Goal: Information Seeking & Learning: Learn about a topic

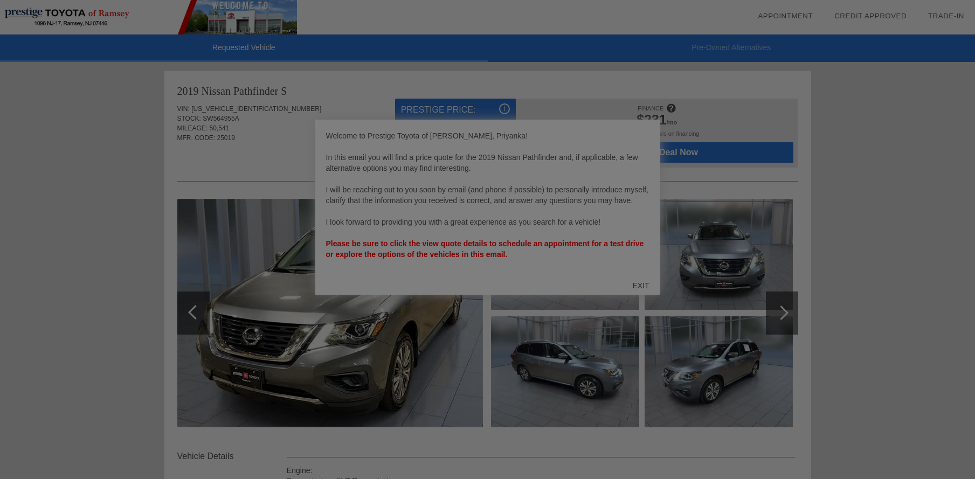
click at [824, 425] on div at bounding box center [491, 239] width 983 height 479
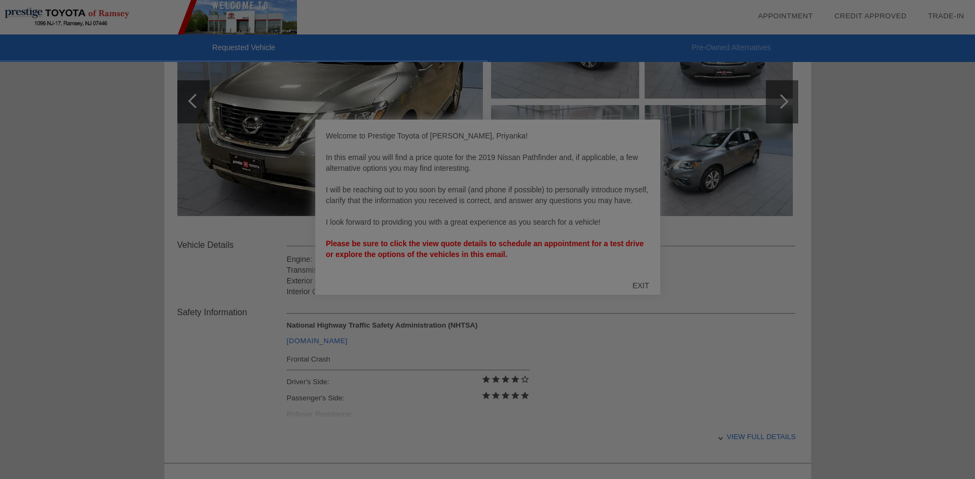
scroll to position [216, 0]
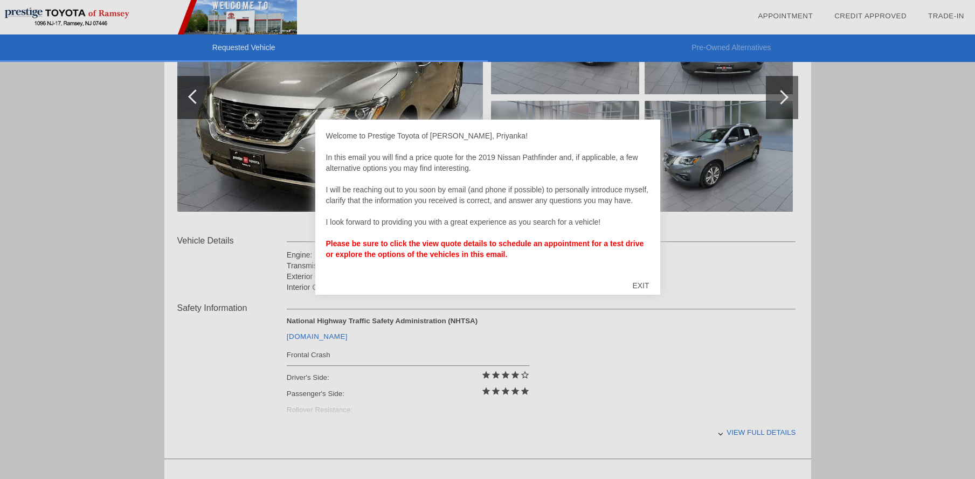
click at [649, 285] on div "EXIT" at bounding box center [640, 285] width 38 height 32
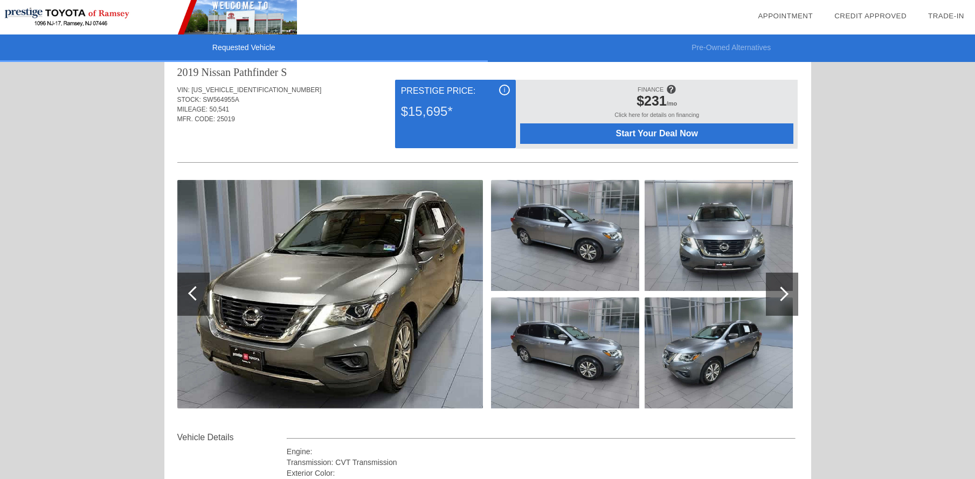
scroll to position [0, 0]
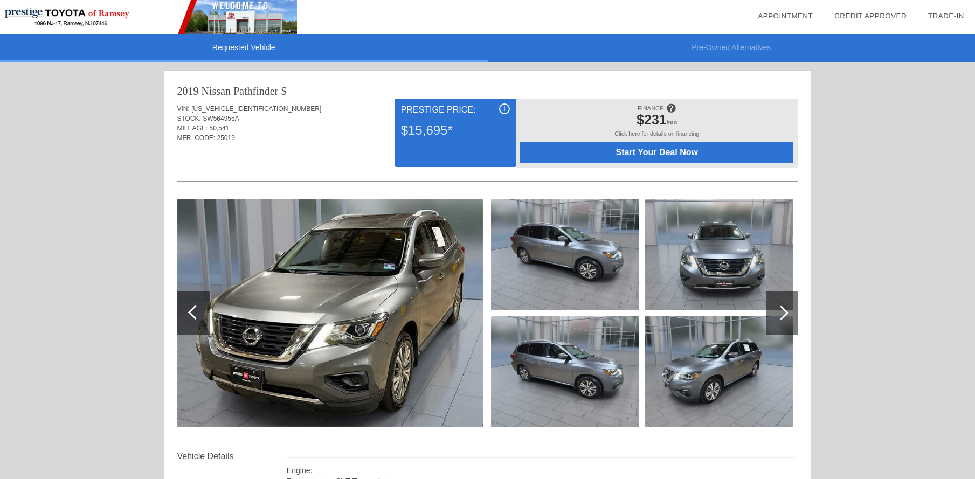
click at [597, 258] on img at bounding box center [565, 254] width 148 height 111
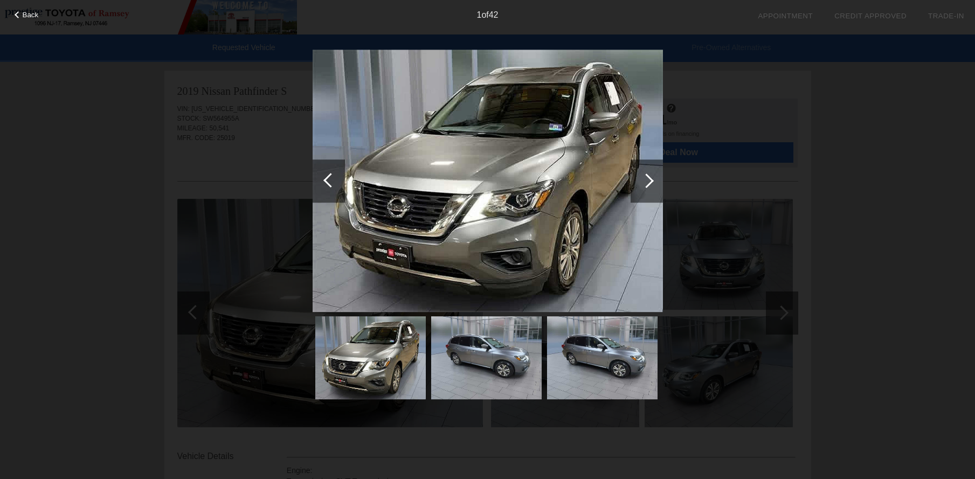
click at [653, 176] on div at bounding box center [646, 180] width 32 height 43
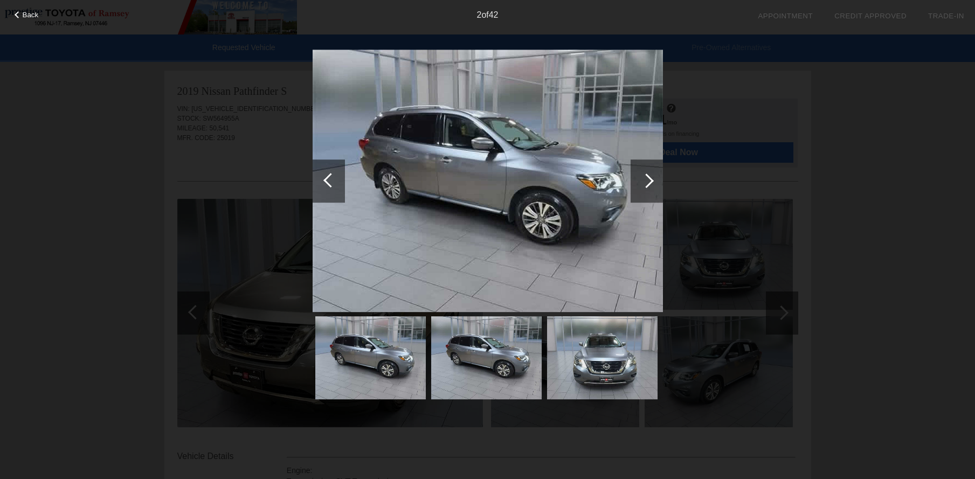
click at [653, 176] on div at bounding box center [646, 180] width 32 height 43
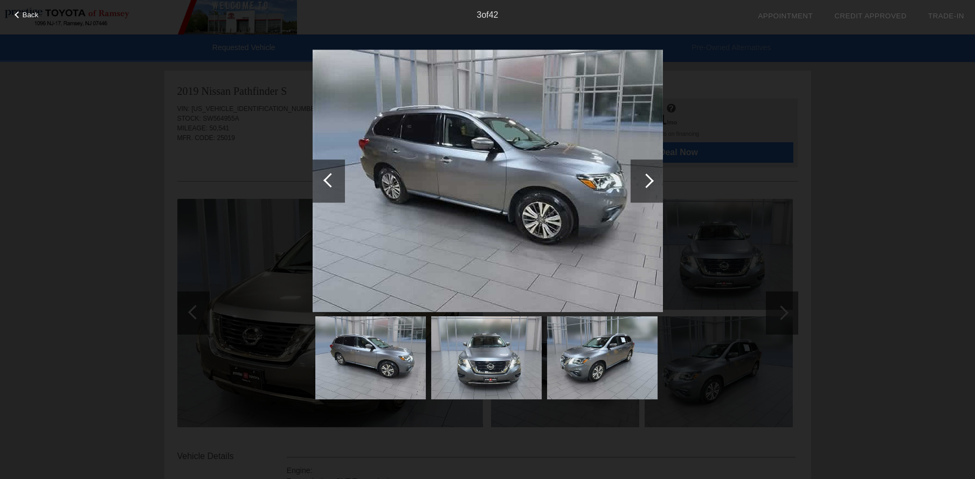
click at [653, 176] on div at bounding box center [646, 180] width 32 height 43
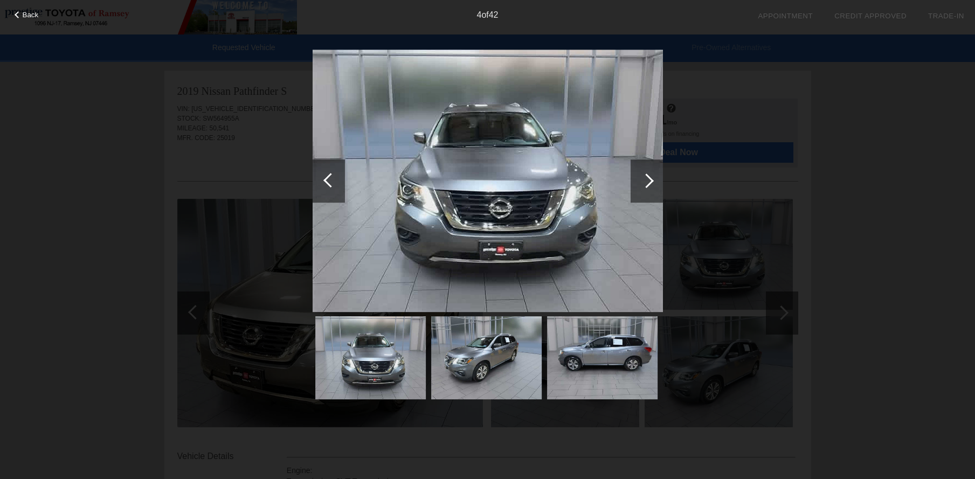
click at [653, 176] on div at bounding box center [646, 180] width 32 height 43
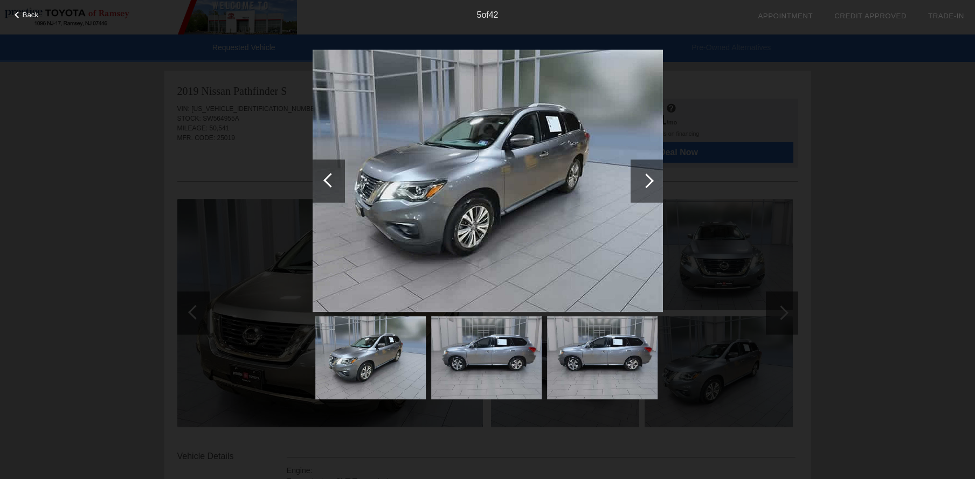
click at [654, 176] on div at bounding box center [646, 180] width 32 height 43
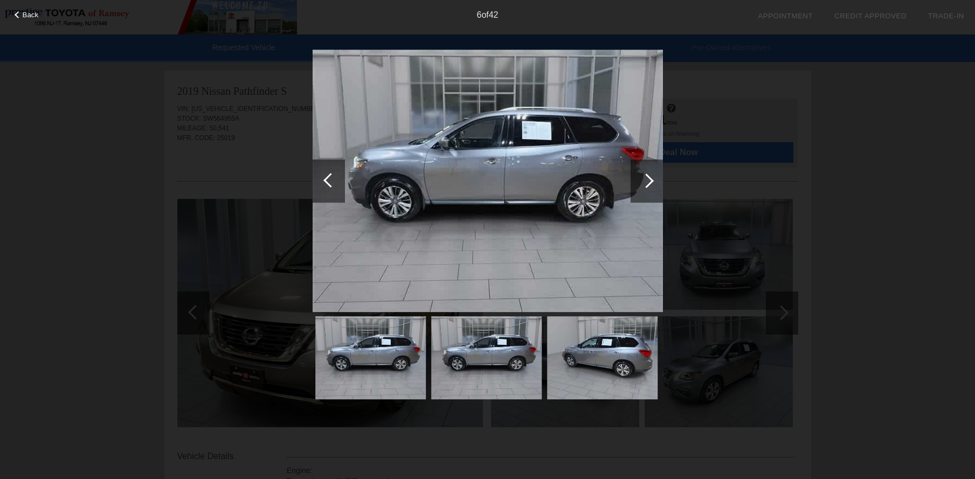
click at [654, 176] on div at bounding box center [646, 180] width 32 height 43
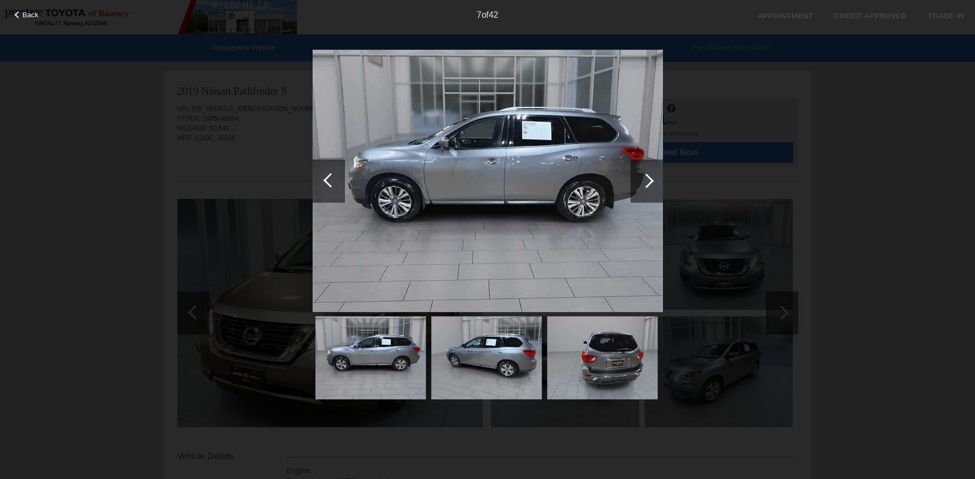
click at [654, 176] on div at bounding box center [646, 180] width 32 height 43
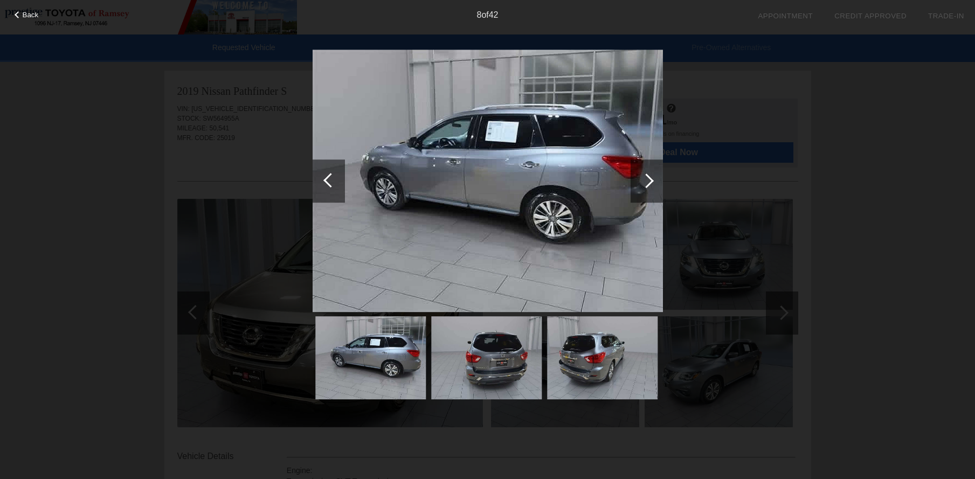
click at [654, 176] on div at bounding box center [646, 180] width 32 height 43
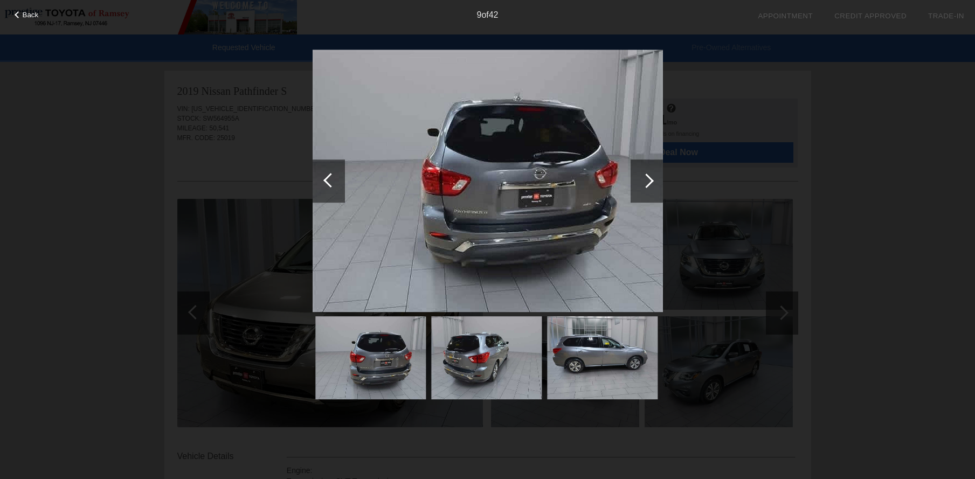
click at [654, 176] on div at bounding box center [646, 180] width 32 height 43
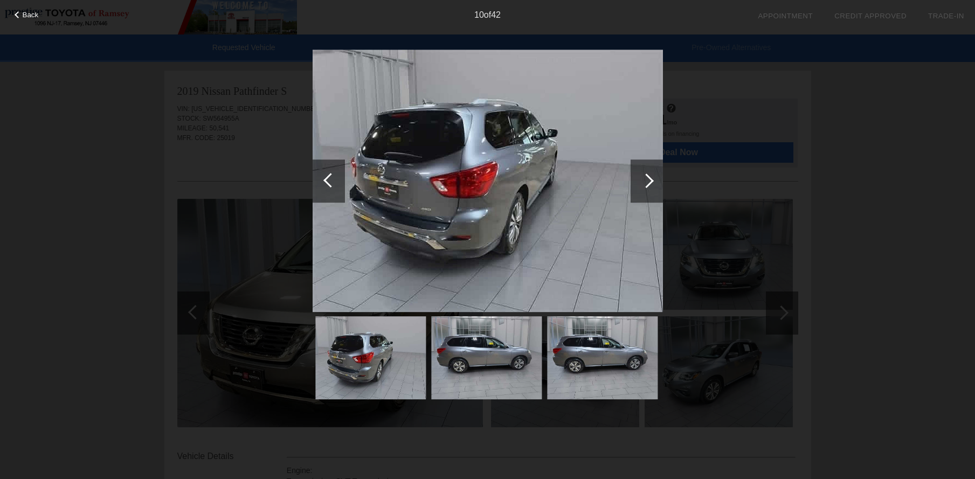
click at [654, 176] on div at bounding box center [646, 180] width 32 height 43
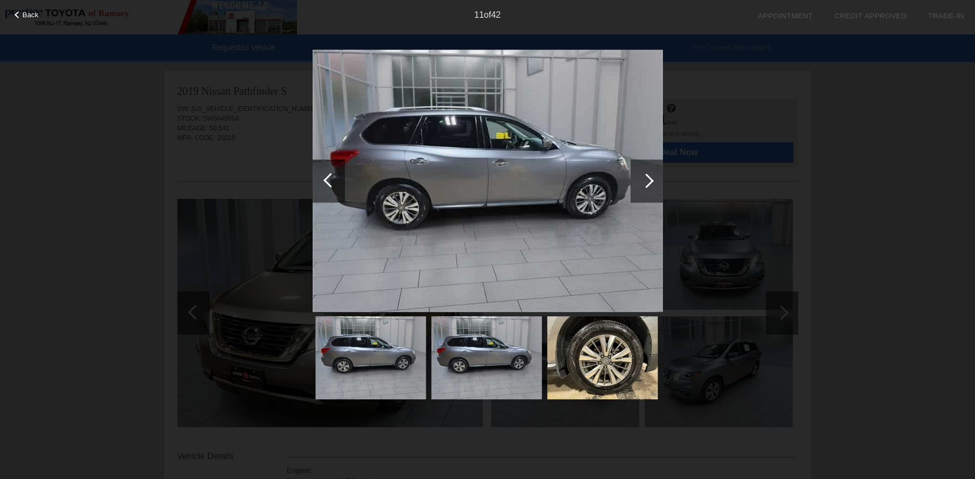
click at [654, 176] on div at bounding box center [646, 180] width 32 height 43
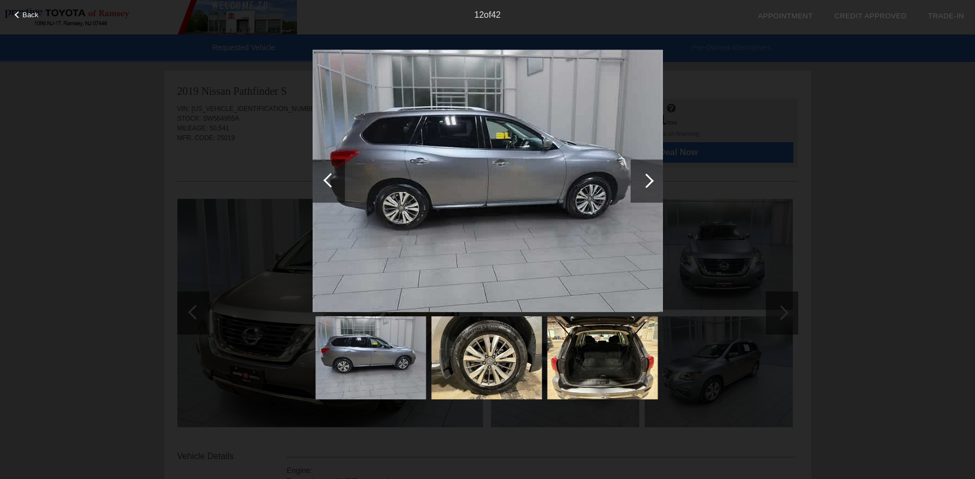
click at [654, 176] on div at bounding box center [646, 180] width 32 height 43
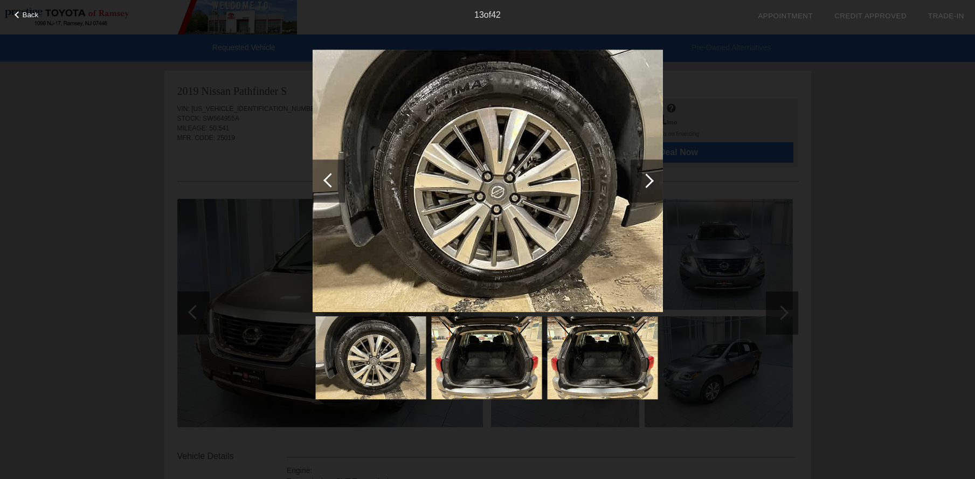
click at [654, 176] on div at bounding box center [646, 180] width 32 height 43
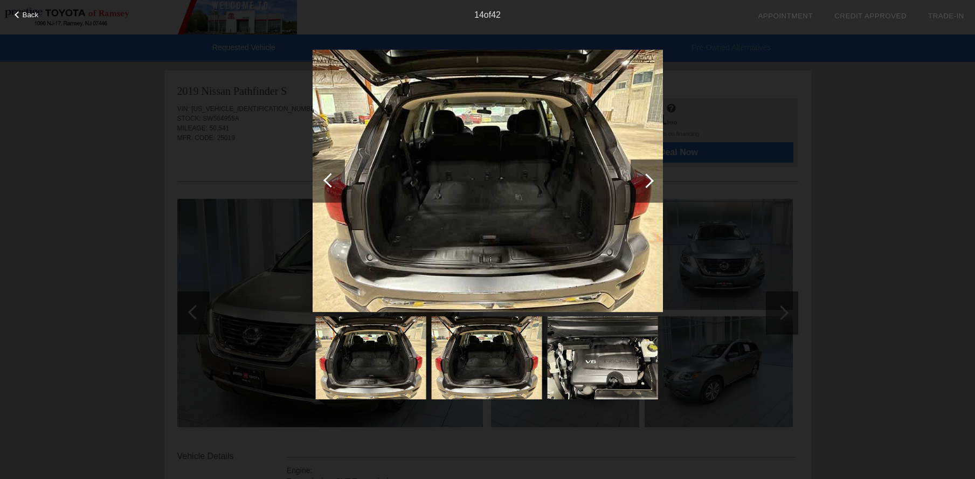
click at [654, 176] on div at bounding box center [646, 180] width 32 height 43
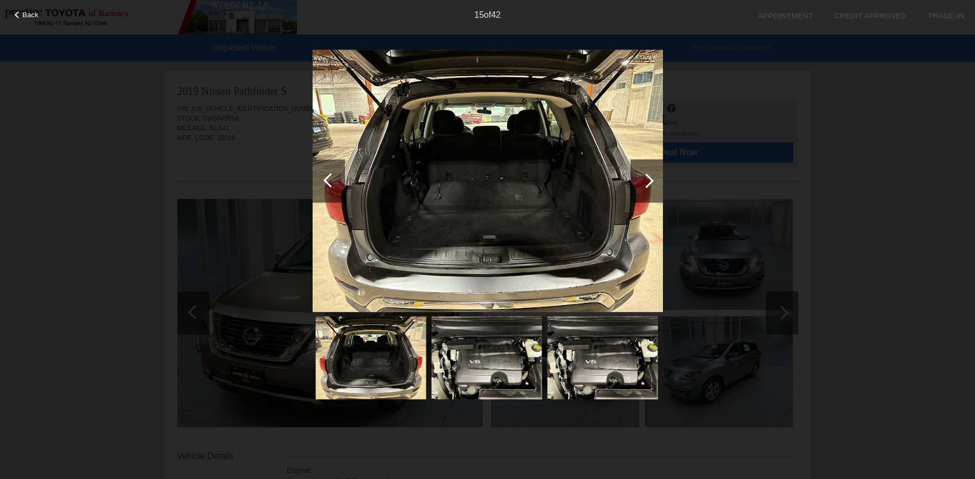
click at [654, 176] on div at bounding box center [646, 180] width 32 height 43
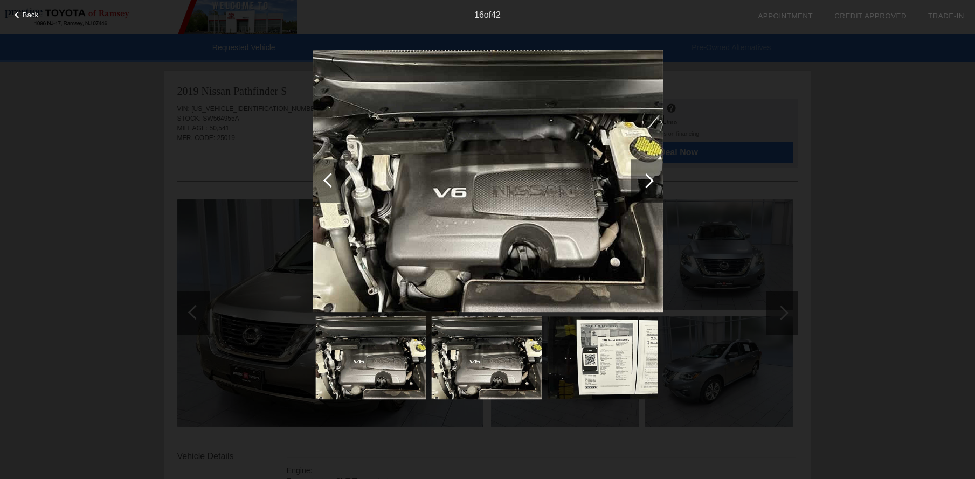
click at [654, 176] on div at bounding box center [646, 180] width 32 height 43
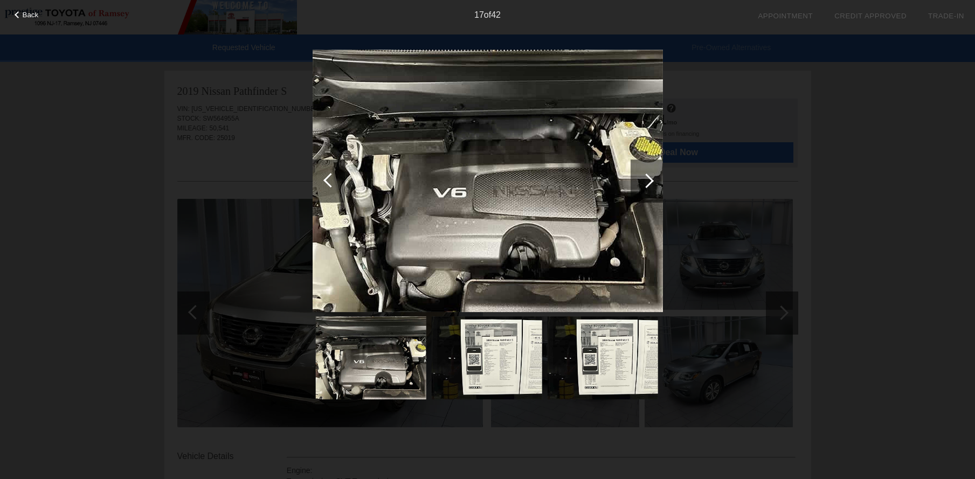
click at [654, 176] on div at bounding box center [646, 180] width 32 height 43
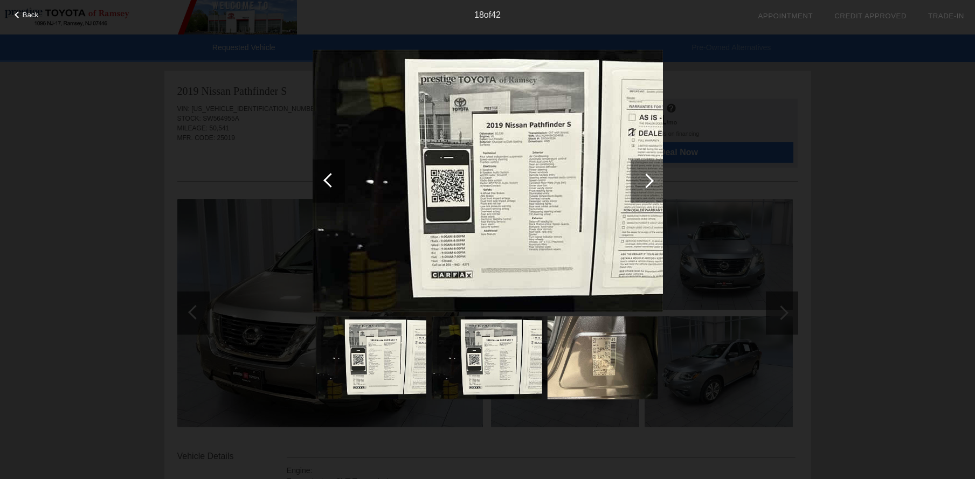
click at [654, 176] on div at bounding box center [646, 180] width 32 height 43
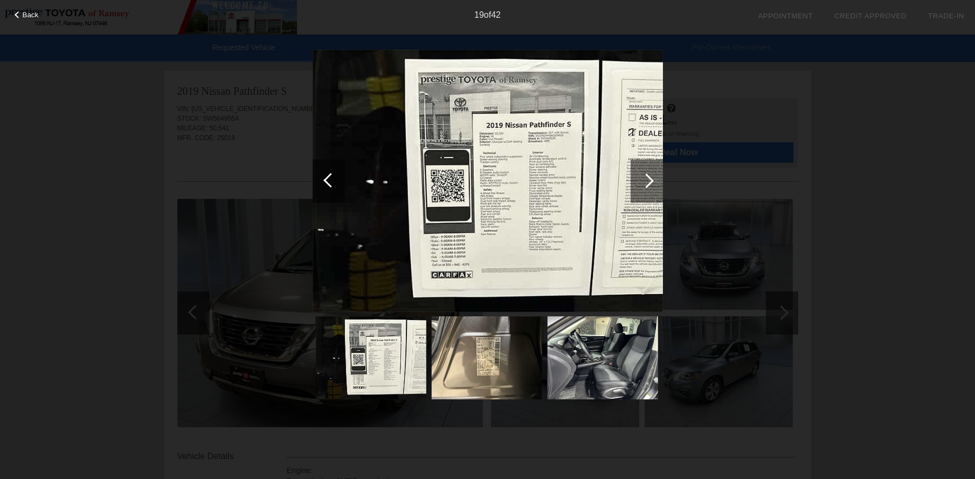
click at [654, 176] on div at bounding box center [646, 180] width 32 height 43
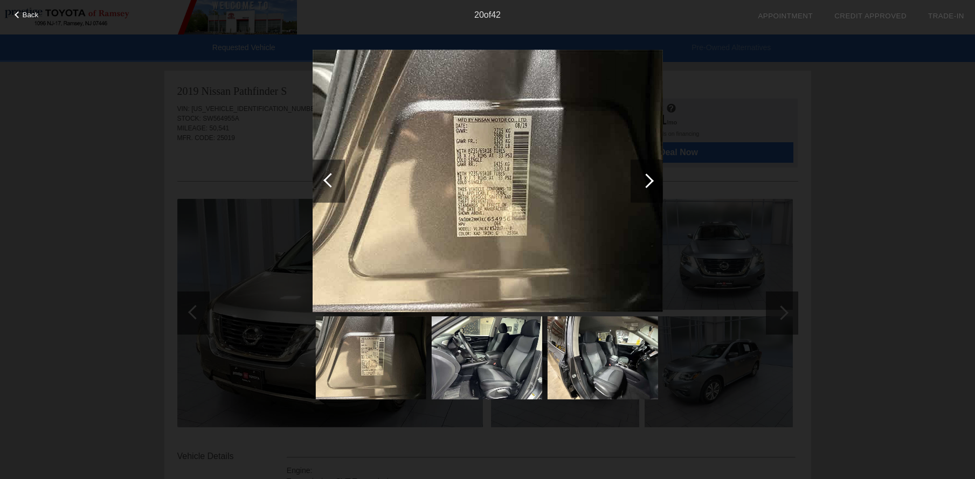
click at [654, 176] on div at bounding box center [646, 180] width 32 height 43
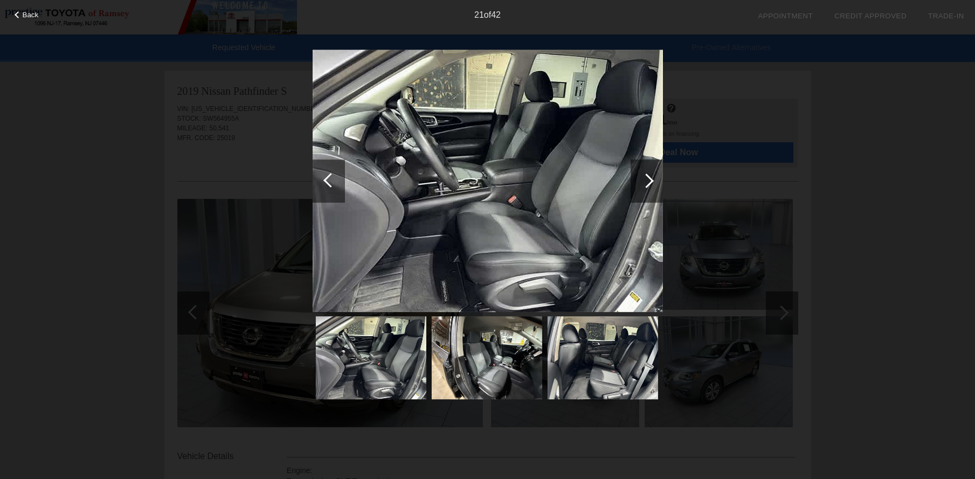
click at [895, 213] on div "Back 21 of 42" at bounding box center [487, 239] width 975 height 479
click at [927, 127] on div "Back 21 of 42" at bounding box center [487, 239] width 975 height 479
click at [198, 180] on div "Back 21 of 42" at bounding box center [487, 239] width 975 height 479
click at [239, 234] on div "Back 21 of 42" at bounding box center [487, 239] width 975 height 479
click at [741, 167] on div "Back 21 of 42" at bounding box center [487, 239] width 975 height 479
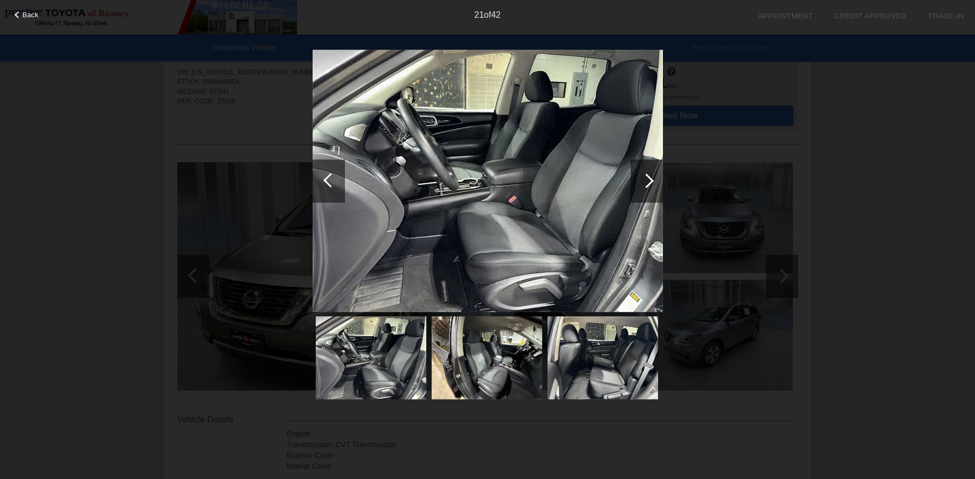
scroll to position [54, 0]
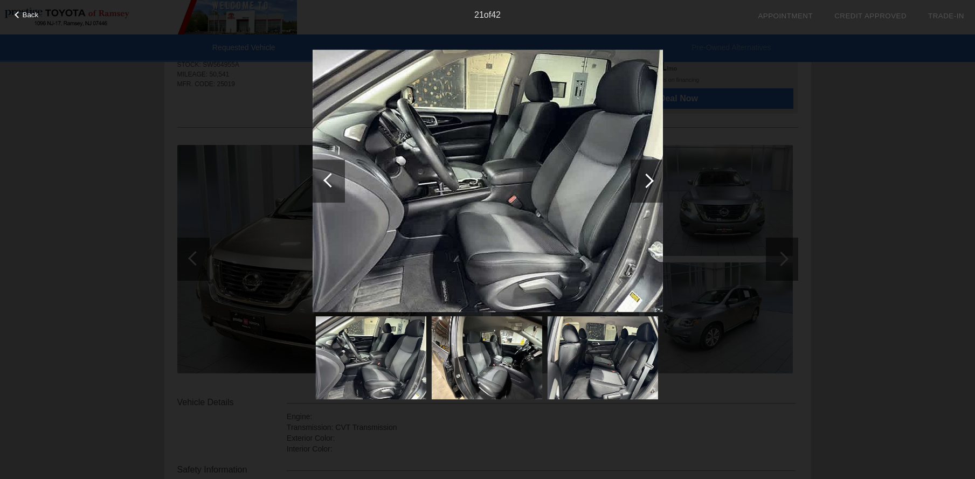
click at [788, 276] on div "Back 21 of 42" at bounding box center [487, 239] width 975 height 479
click at [861, 337] on div "Back 21 of 42" at bounding box center [487, 239] width 975 height 479
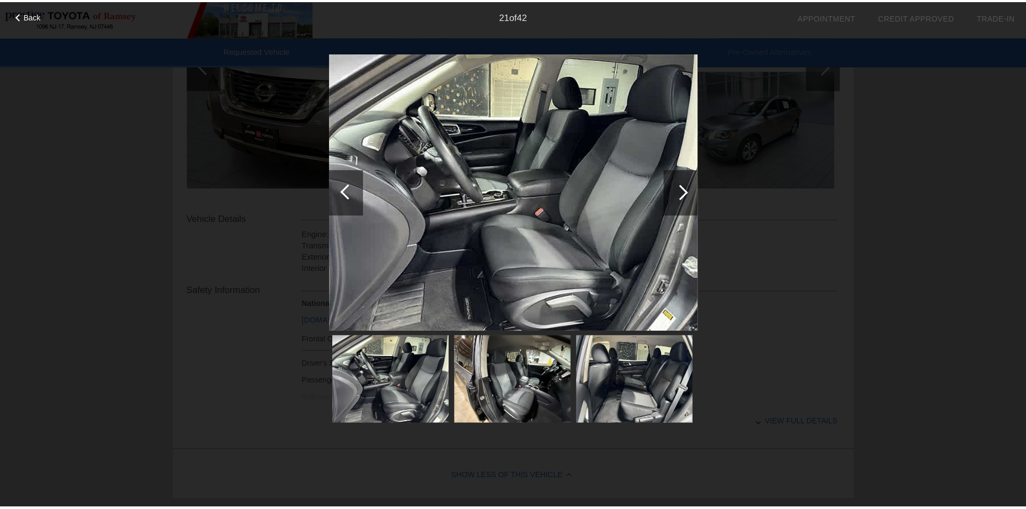
scroll to position [269, 0]
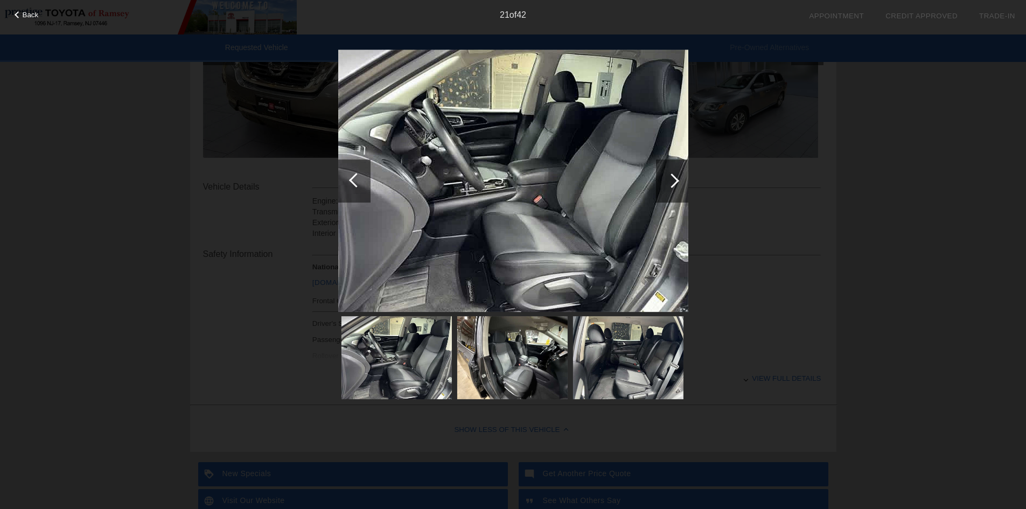
click at [38, 13] on span "Back" at bounding box center [31, 15] width 16 height 8
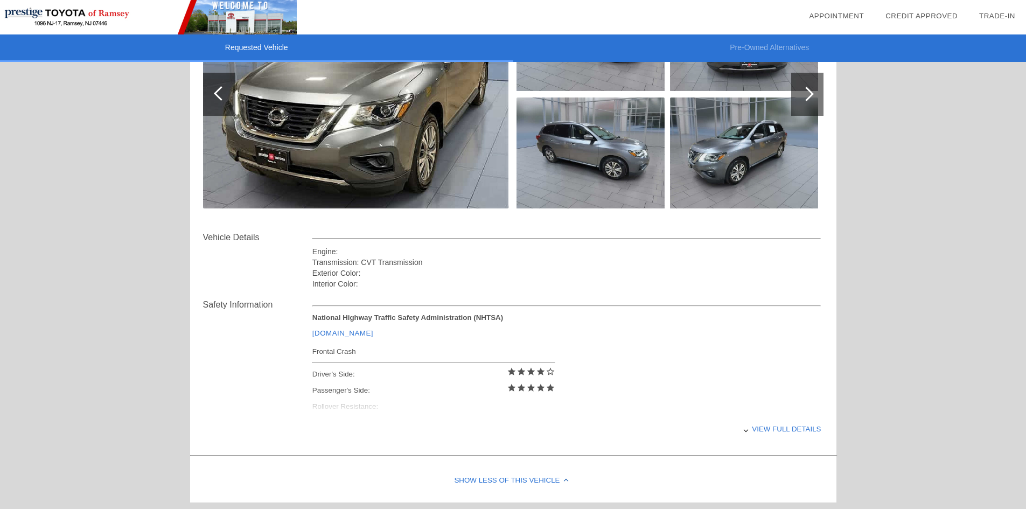
scroll to position [222, 0]
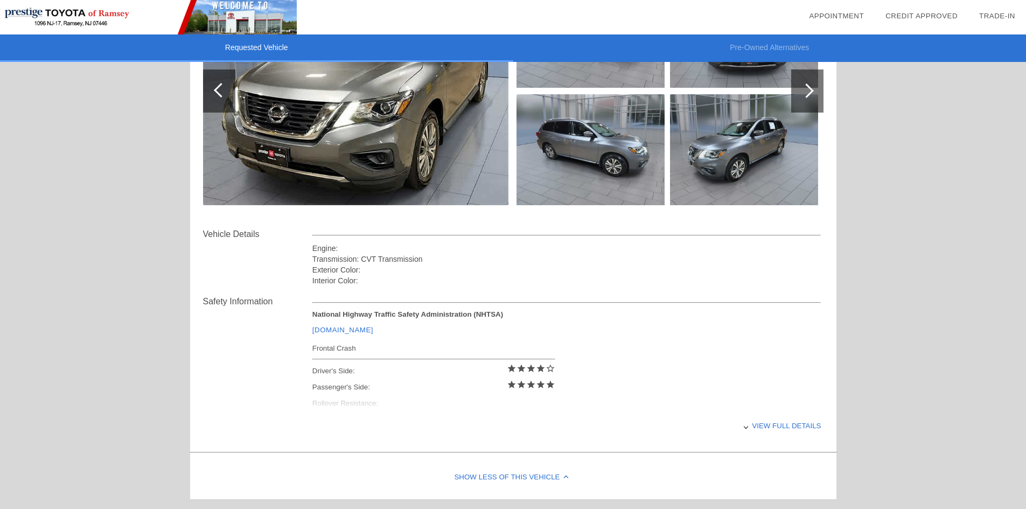
click at [775, 425] on div "View full details" at bounding box center [567, 426] width 509 height 26
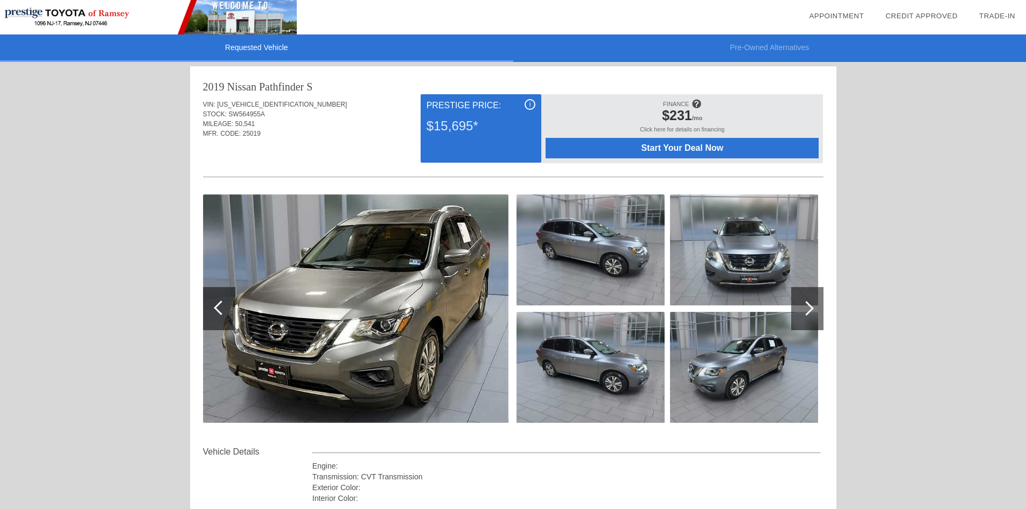
scroll to position [0, 0]
